Goal: Find specific page/section: Find specific page/section

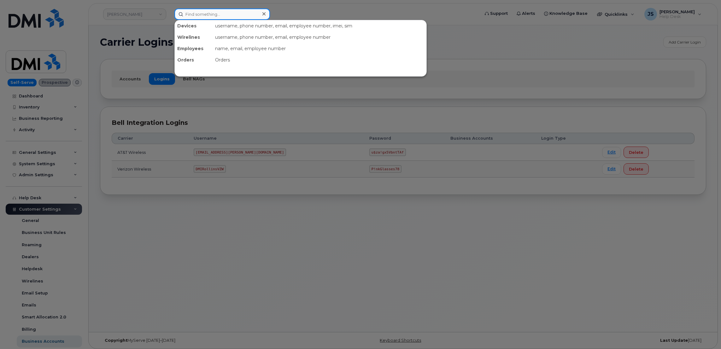
paste input "470-728-2635"
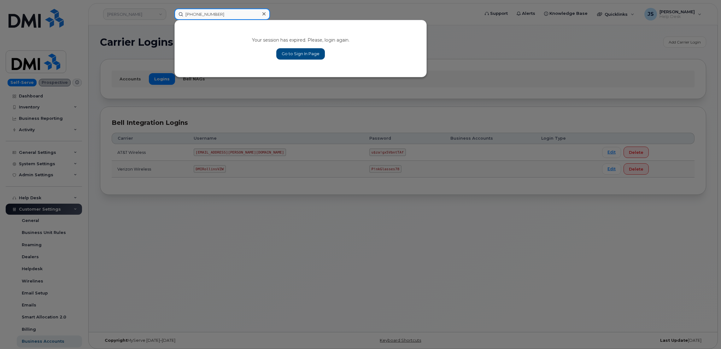
type input "470-728-2635"
click at [297, 54] on link "Go to Sign In Page" at bounding box center [300, 53] width 49 height 11
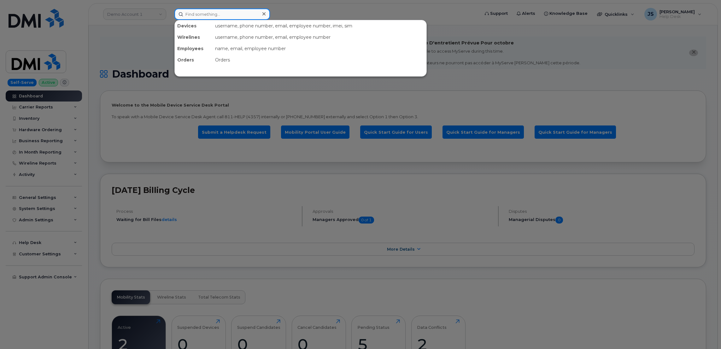
paste input "470-728-2635"
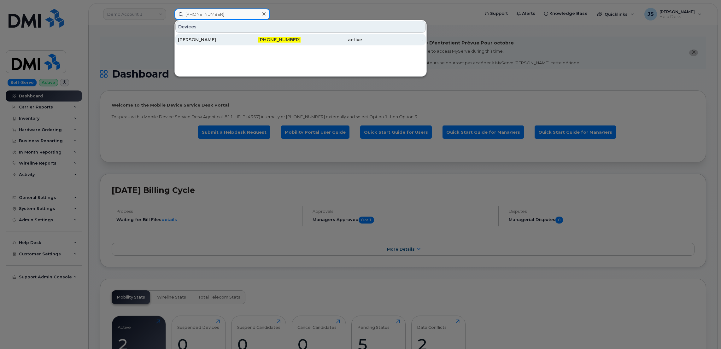
type input "470-728-2635"
click at [201, 42] on div "[PERSON_NAME]" at bounding box center [209, 40] width 62 height 6
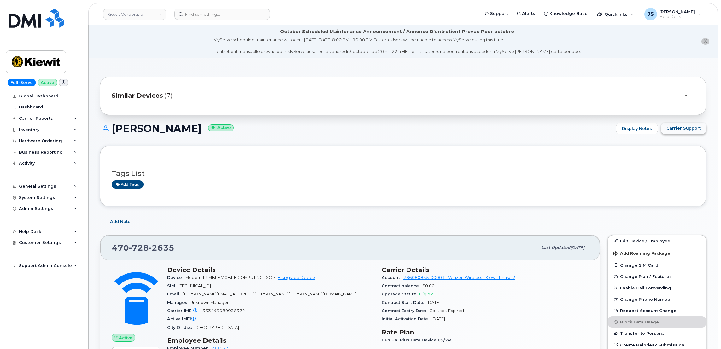
click at [692, 130] on span "Carrier Support" at bounding box center [684, 128] width 34 height 6
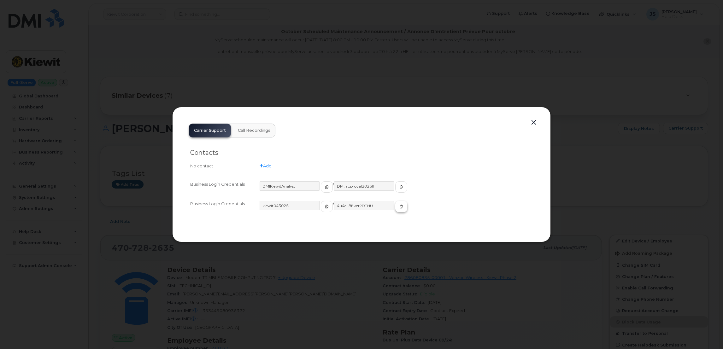
click at [399, 207] on icon "button" at bounding box center [401, 207] width 4 height 4
click at [233, 66] on div at bounding box center [361, 174] width 723 height 349
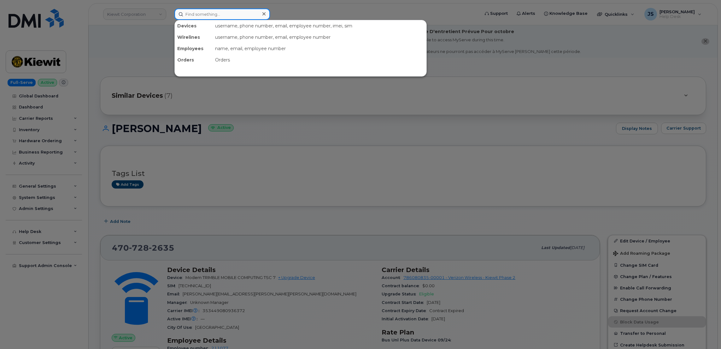
paste input "504.419.9099"
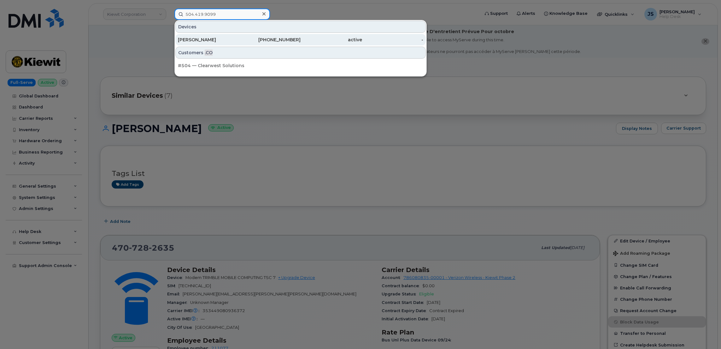
type input "504.419.9099"
click at [217, 40] on div "[PERSON_NAME]" at bounding box center [209, 40] width 62 height 6
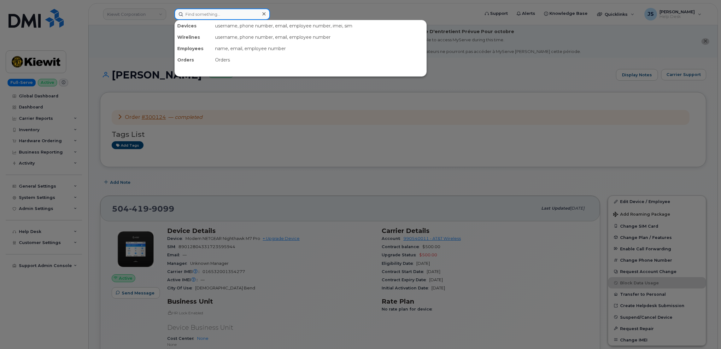
click at [221, 11] on input at bounding box center [222, 14] width 96 height 11
paste input "504.519.9027"
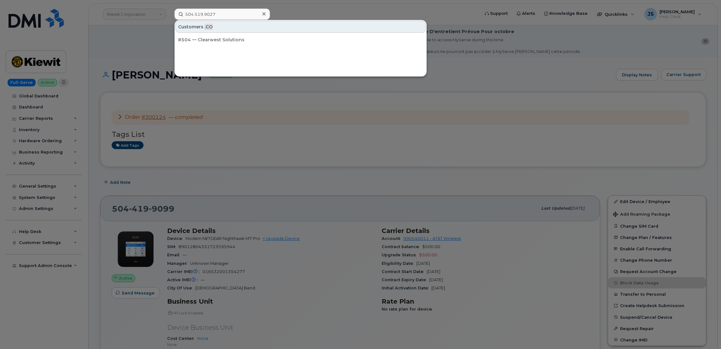
click at [144, 49] on div at bounding box center [360, 174] width 721 height 349
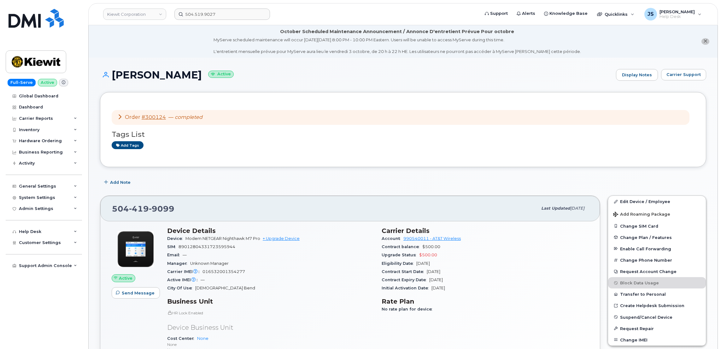
click at [217, 8] on header "Kiewit Corporation 504.519.9027 Support Alerts Knowledge Base Quicklinks Suspen…" at bounding box center [403, 14] width 630 height 22
click at [219, 12] on input "504.519.9027" at bounding box center [222, 14] width 96 height 11
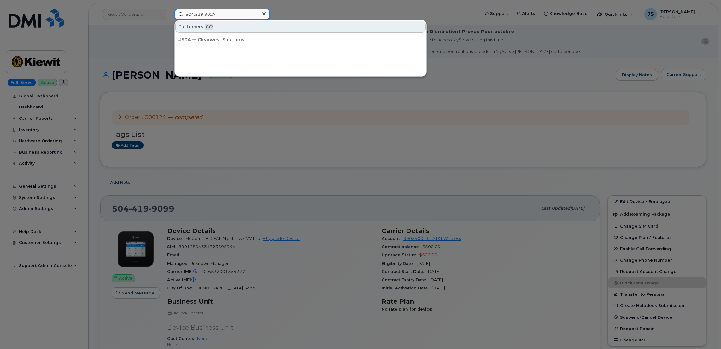
click at [219, 12] on input "504.519.9027" at bounding box center [222, 14] width 96 height 11
paste input "01653200135427"
type input "016532001354277"
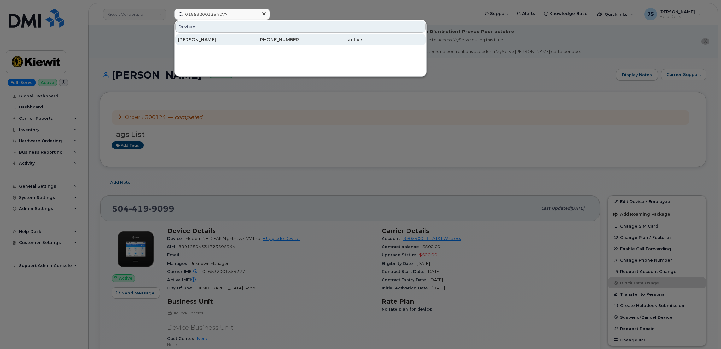
click at [226, 38] on div "[PERSON_NAME]" at bounding box center [209, 40] width 62 height 6
